Goal: Task Accomplishment & Management: Complete application form

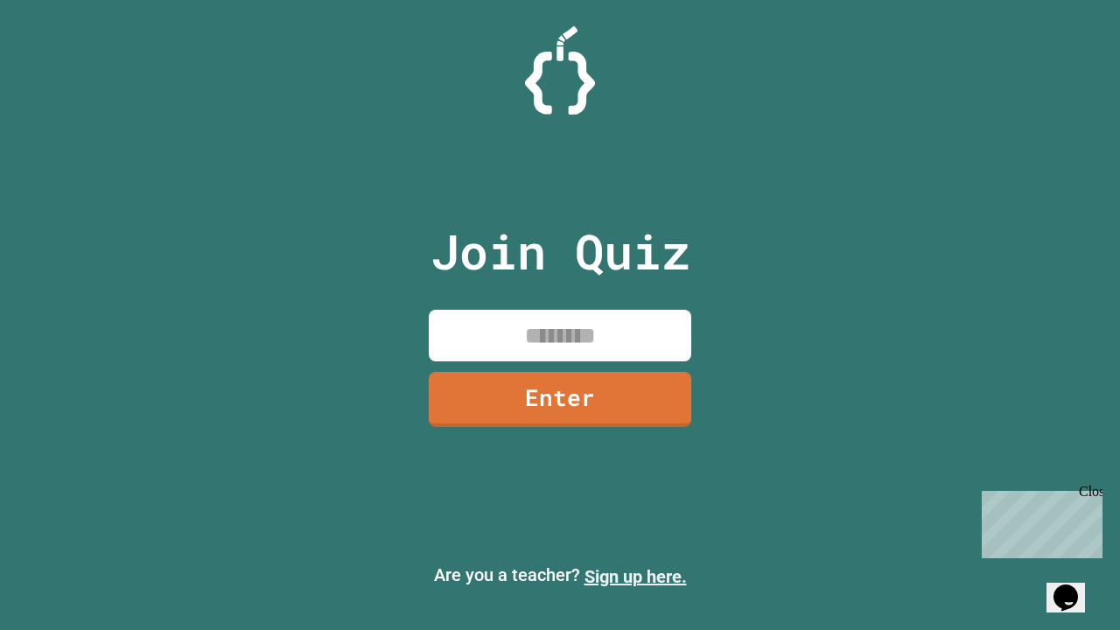
click at [635, 577] on link "Sign up here." at bounding box center [636, 576] width 102 height 21
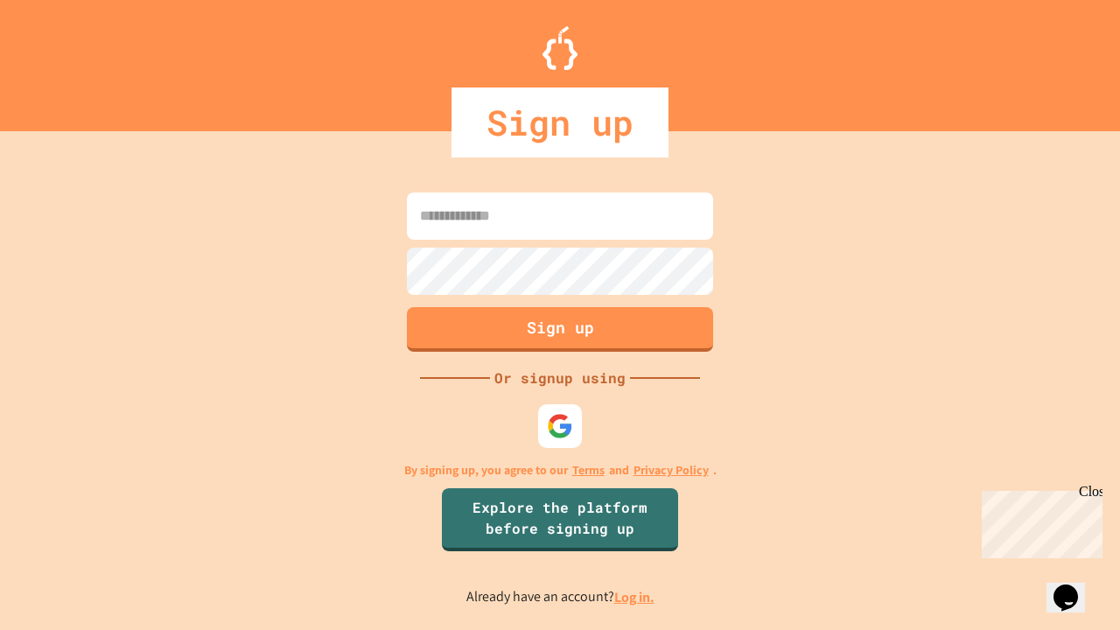
click at [635, 597] on link "Log in." at bounding box center [634, 597] width 40 height 18
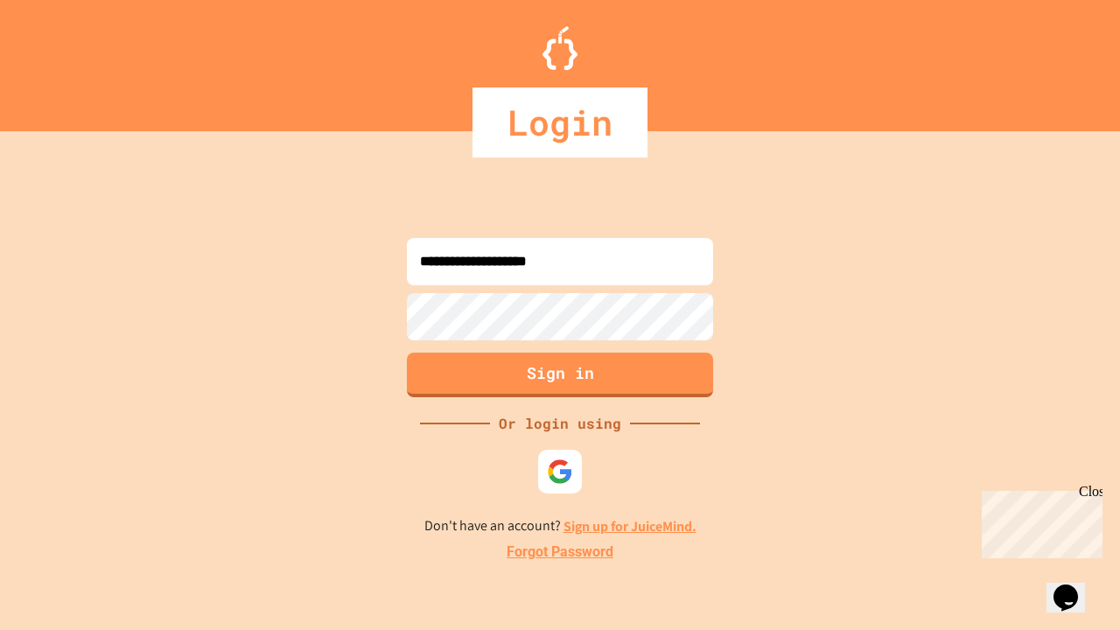
type input "**********"
